Goal: Use online tool/utility: Use online tool/utility

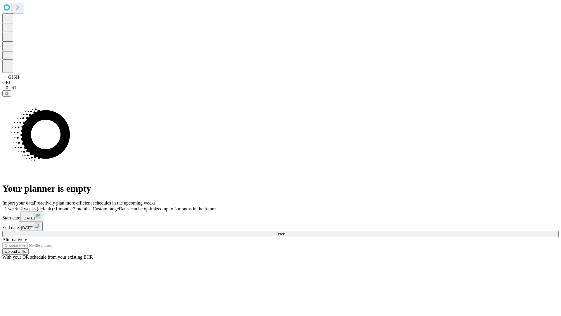
click at [285, 232] on span "Fetch" at bounding box center [281, 234] width 10 height 4
